Goal: Information Seeking & Learning: Learn about a topic

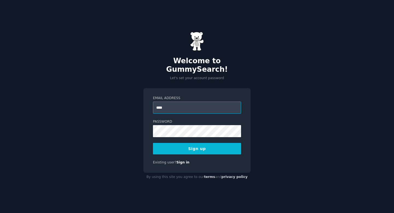
type input "**********"
click at [193, 143] on button "Sign up" at bounding box center [197, 148] width 88 height 11
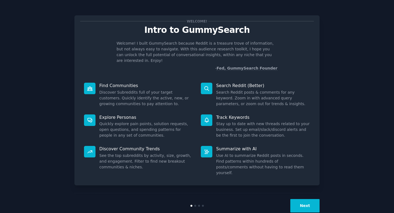
click at [300, 199] on button "Next" at bounding box center [304, 205] width 29 height 13
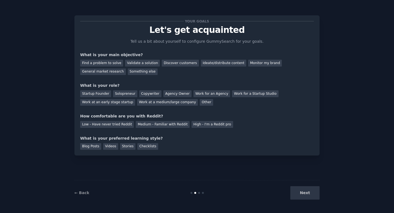
click at [126, 66] on div "Find a problem to solve Validate a solution Discover customers Ideate/distribut…" at bounding box center [196, 66] width 233 height 17
click at [127, 64] on div "Validate a solution" at bounding box center [142, 63] width 35 height 7
click at [112, 64] on div "Find a problem to solve" at bounding box center [101, 63] width 43 height 7
click at [104, 92] on div "Startup Founder" at bounding box center [95, 93] width 31 height 7
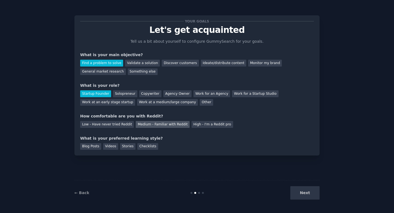
click at [146, 126] on div "Medium - Familiar with Reddit" at bounding box center [163, 124] width 54 height 7
click at [91, 149] on div "Blog Posts" at bounding box center [90, 146] width 21 height 7
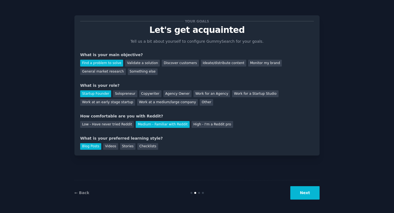
click at [304, 196] on button "Next" at bounding box center [304, 192] width 29 height 13
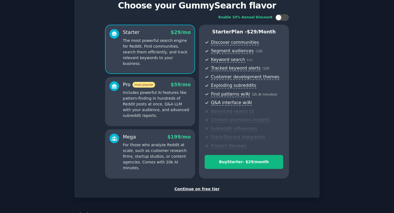
scroll to position [29, 0]
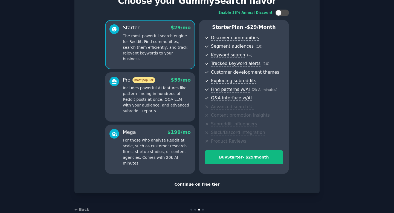
click at [195, 184] on div "Continue on free tier" at bounding box center [196, 184] width 233 height 6
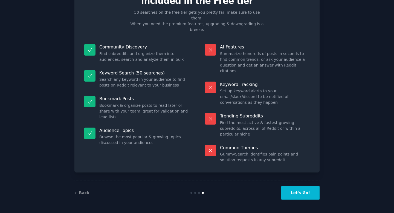
scroll to position [0, 0]
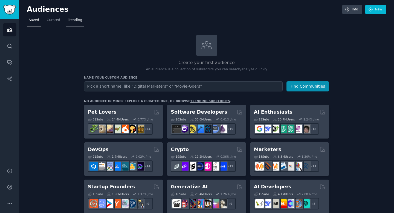
click at [79, 21] on span "Trending" at bounding box center [75, 20] width 14 height 5
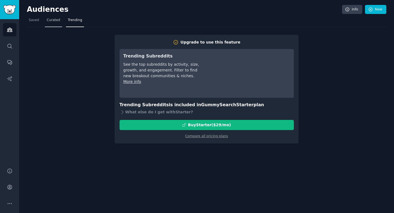
click at [50, 23] on link "Curated" at bounding box center [53, 21] width 17 height 11
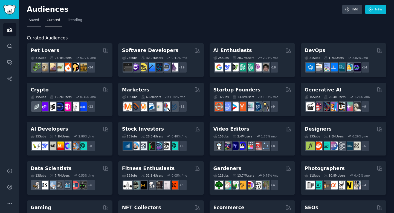
click at [34, 18] on span "Saved" at bounding box center [34, 20] width 10 height 5
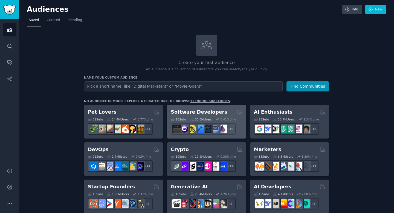
click at [205, 115] on div "26 Sub s 30.0M Users 0.41 % /mo + 19" at bounding box center [206, 124] width 71 height 19
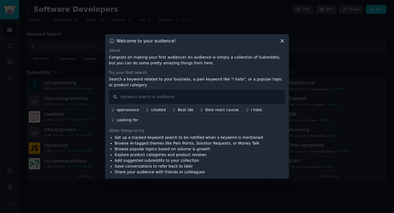
click at [130, 119] on div "Looking for" at bounding box center [127, 120] width 21 height 6
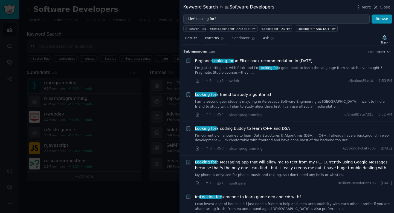
click at [208, 40] on span "Patterns" at bounding box center [212, 38] width 14 height 5
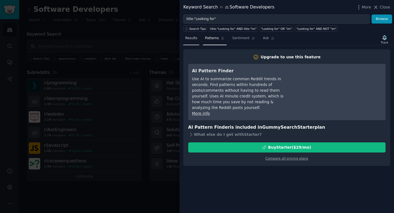
click at [192, 40] on span "Results" at bounding box center [191, 38] width 12 height 5
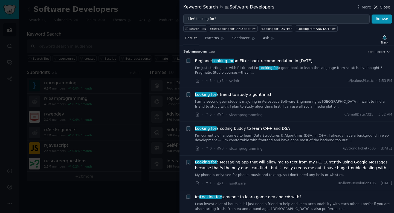
click at [377, 7] on icon at bounding box center [376, 7] width 6 height 6
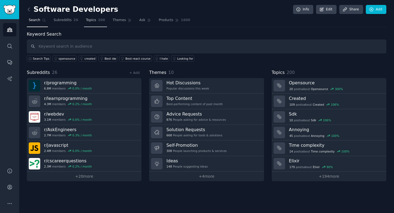
click at [92, 18] on span "Topics" at bounding box center [91, 20] width 10 height 5
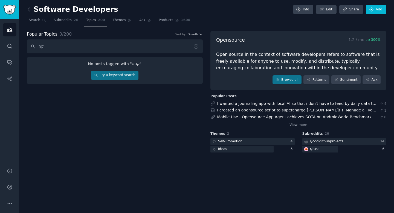
type input "ק"
type input "eval"
click at [126, 77] on link "Try a keyword search" at bounding box center [114, 75] width 47 height 9
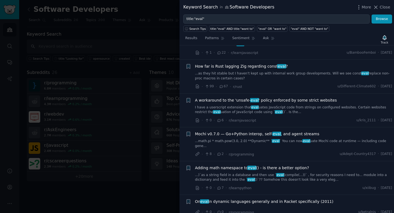
scroll to position [31, 0]
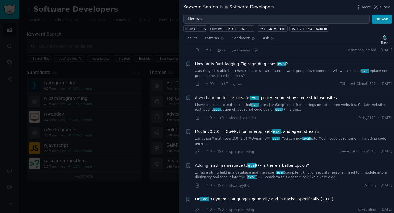
click at [136, 33] on div at bounding box center [197, 106] width 394 height 213
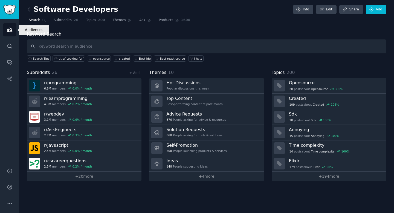
click at [7, 28] on icon "Sidebar" at bounding box center [10, 30] width 6 height 6
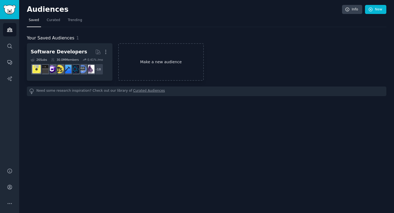
click at [157, 72] on link "Make a new audience" at bounding box center [161, 61] width 86 height 37
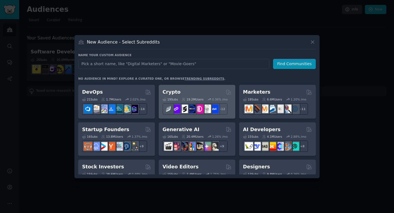
scroll to position [63, 0]
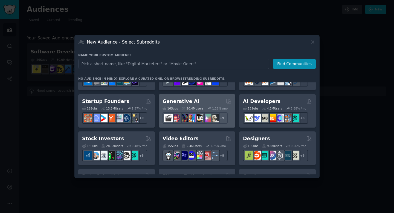
click at [209, 109] on icon at bounding box center [209, 108] width 4 height 4
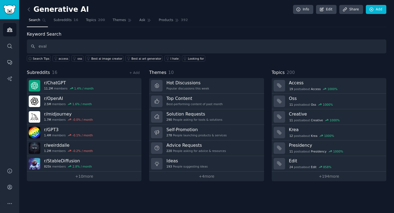
type input "eval"
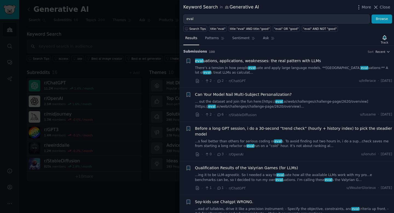
click at [128, 41] on div at bounding box center [197, 106] width 394 height 213
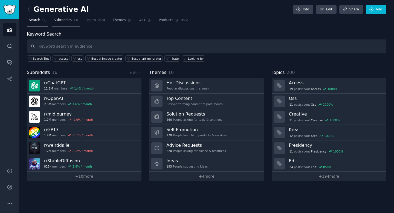
click at [71, 22] on link "Subreddits 16" at bounding box center [66, 21] width 28 height 11
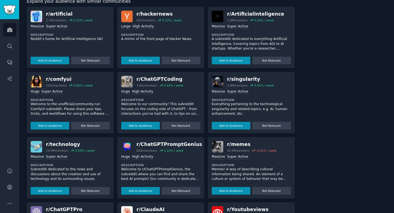
scroll to position [372, 0]
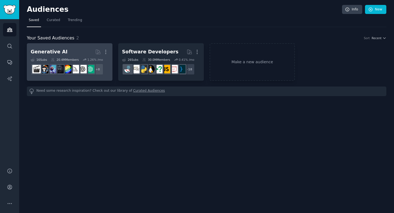
click at [66, 49] on h2 "Generative AI More" at bounding box center [70, 52] width 78 height 10
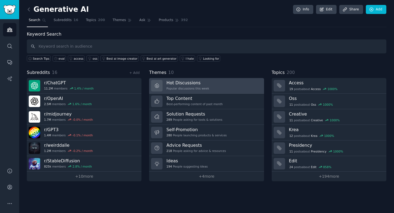
click at [222, 87] on link "Hot Discussions Popular discussions this week" at bounding box center [206, 86] width 115 height 16
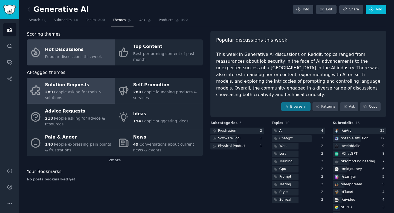
click at [95, 83] on div "Solution Requests" at bounding box center [78, 85] width 67 height 9
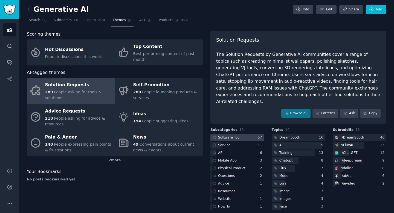
click at [242, 134] on div at bounding box center [237, 137] width 54 height 7
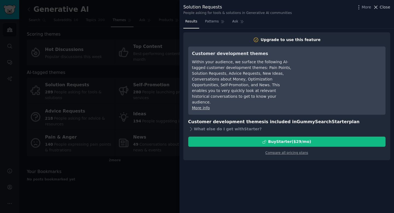
click at [374, 8] on icon at bounding box center [376, 7] width 6 height 6
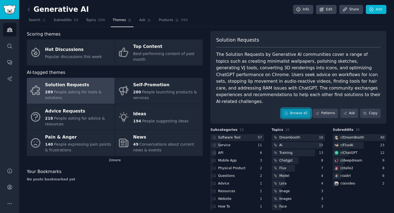
click at [297, 109] on link "Browse all" at bounding box center [295, 113] width 29 height 9
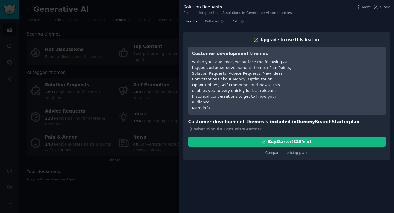
click at [379, 11] on div "Solution Requests People asking for tools & solutions in Generative AI communit…" at bounding box center [286, 9] width 207 height 11
click at [381, 2] on div "Solution Requests People asking for tools & solutions in Generative AI communit…" at bounding box center [286, 8] width 214 height 17
click at [379, 6] on button "Close" at bounding box center [381, 7] width 17 height 6
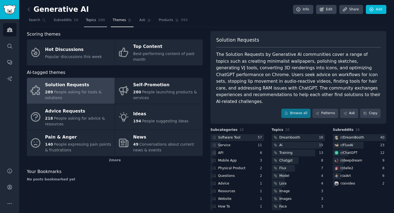
click at [88, 23] on link "Topics 200" at bounding box center [95, 21] width 23 height 11
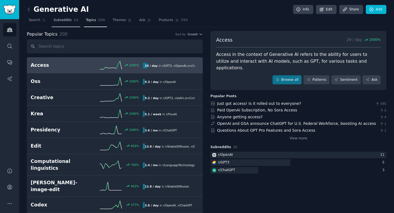
click at [65, 23] on link "Subreddits 16" at bounding box center [66, 21] width 28 height 11
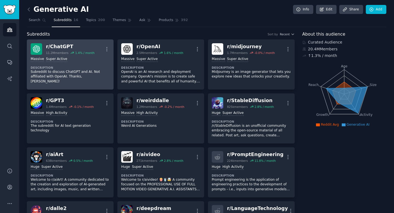
click at [75, 56] on div "Massive Super Active Description Subreddit to discuss ChatGPT and AI. Not affil…" at bounding box center [70, 70] width 79 height 31
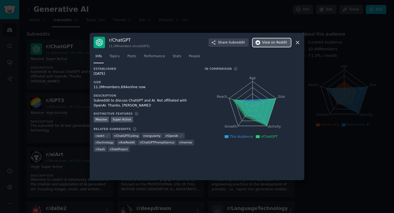
click at [276, 42] on span "on Reddit" at bounding box center [279, 42] width 16 height 5
click at [70, 82] on div at bounding box center [197, 106] width 394 height 213
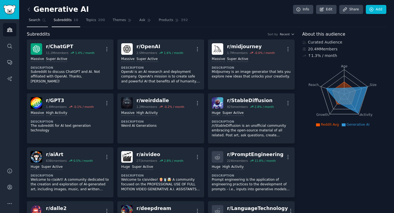
click at [30, 25] on link "Search" at bounding box center [37, 21] width 21 height 11
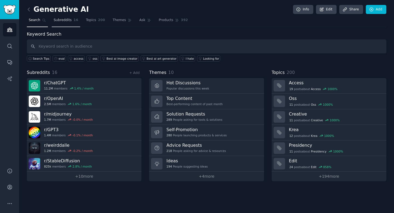
click at [62, 21] on span "Subreddits" at bounding box center [63, 20] width 18 height 5
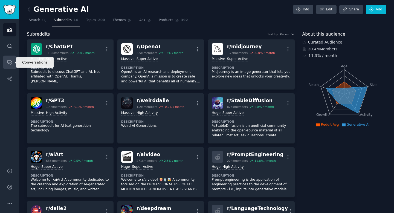
click at [9, 68] on link "Conversations" at bounding box center [9, 61] width 13 height 13
